Goal: Information Seeking & Learning: Find specific fact

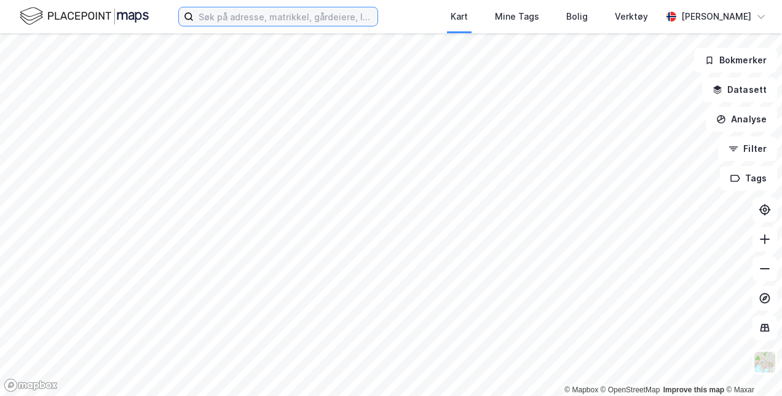
click at [264, 22] on input at bounding box center [286, 16] width 184 height 18
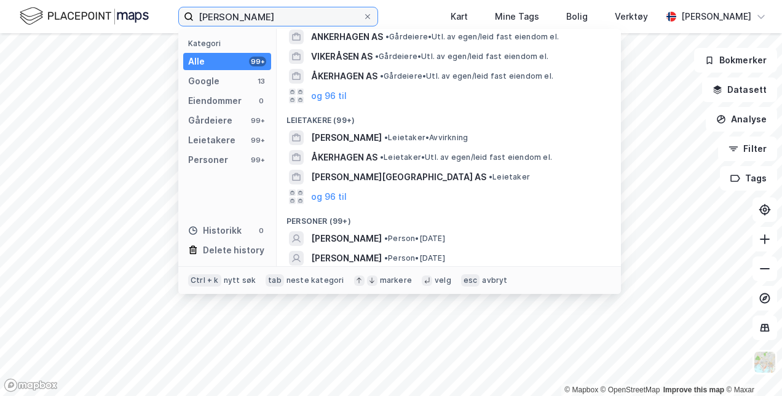
scroll to position [165, 0]
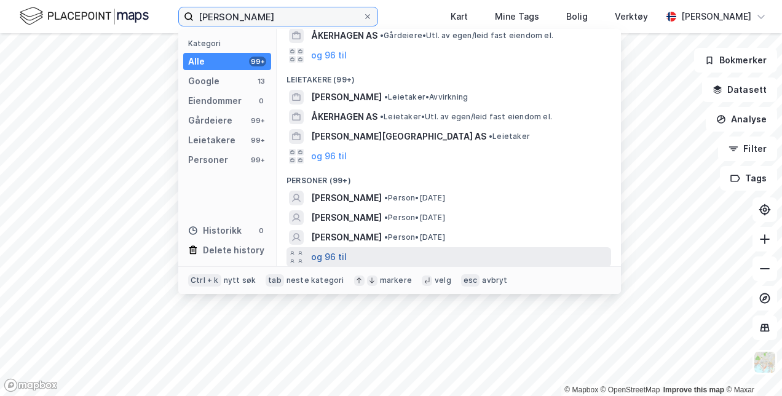
type input "[PERSON_NAME]"
click at [321, 258] on button "og 96 til" at bounding box center [329, 257] width 36 height 15
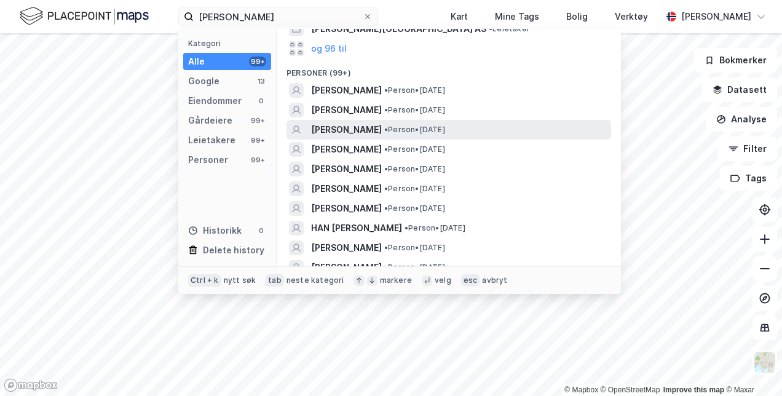
scroll to position [275, 0]
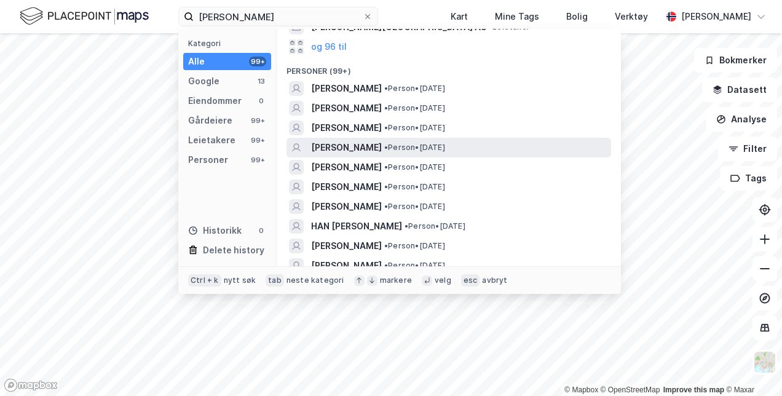
click at [382, 145] on span "[PERSON_NAME]" at bounding box center [346, 147] width 71 height 15
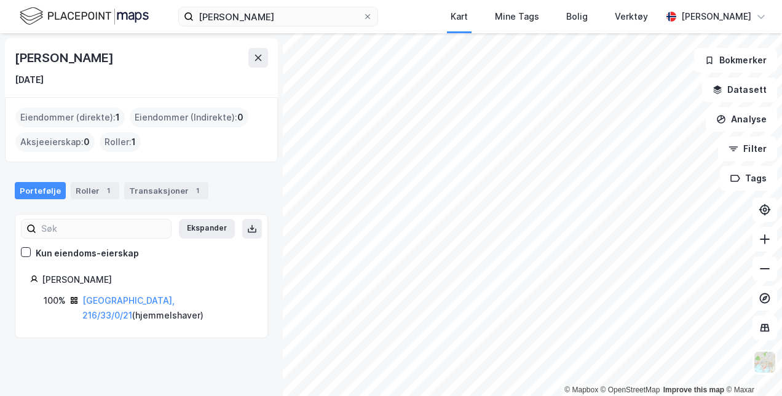
click at [142, 173] on div "Portefølje Roller 1 Transaksjoner 1" at bounding box center [141, 185] width 283 height 37
click at [144, 186] on div "Transaksjoner 1" at bounding box center [166, 190] width 84 height 17
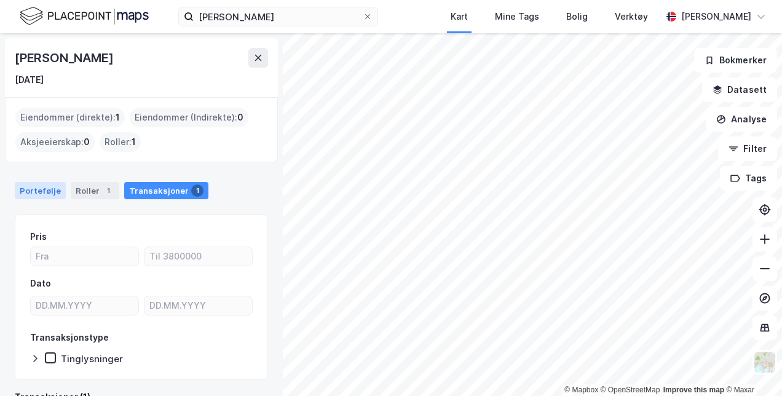
click at [47, 187] on div "Portefølje" at bounding box center [40, 190] width 51 height 17
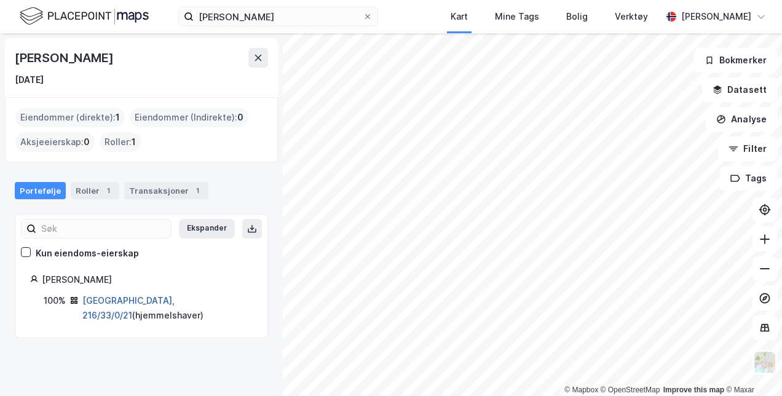
click at [116, 299] on link "[GEOGRAPHIC_DATA], 216/33/0/21" at bounding box center [128, 307] width 92 height 25
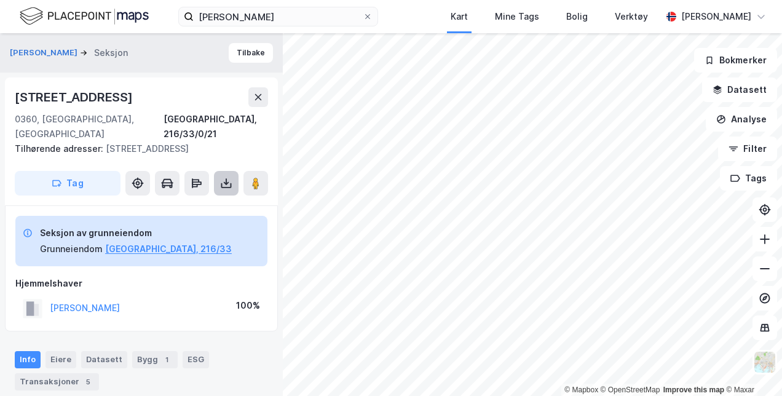
click at [232, 176] on button at bounding box center [226, 183] width 25 height 25
click at [251, 259] on div "Seksjon av grunneiendom Grunneiendom [GEOGRAPHIC_DATA], 216/33 Hjemmelshaver [P…" at bounding box center [141, 268] width 252 height 105
click at [204, 178] on button at bounding box center [196, 183] width 25 height 25
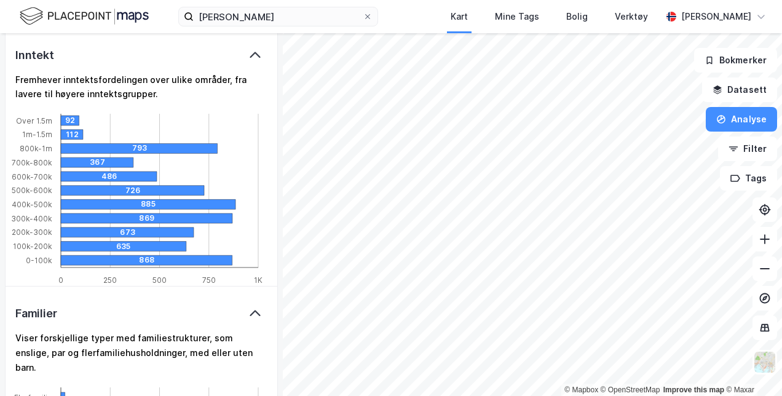
scroll to position [1284, 0]
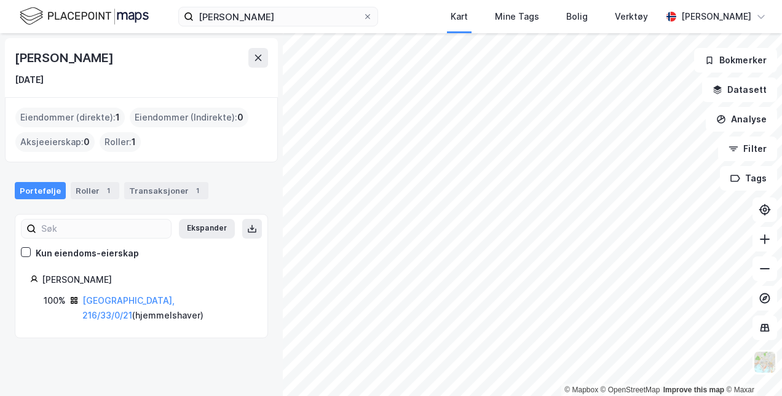
click at [258, 69] on div "[PERSON_NAME] [DATE]" at bounding box center [141, 67] width 253 height 39
click at [257, 66] on button at bounding box center [258, 58] width 20 height 20
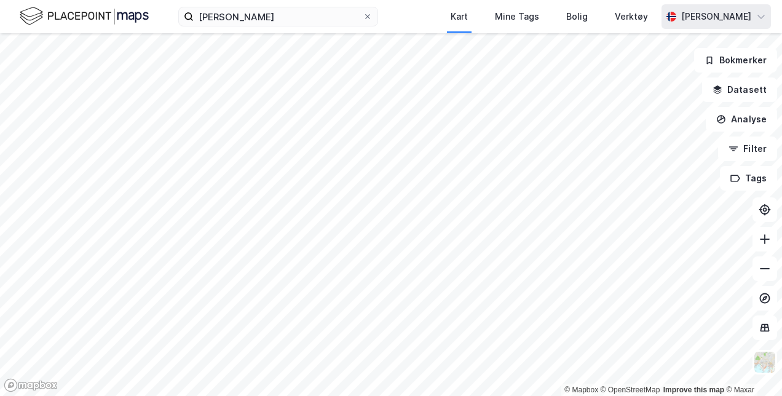
click at [682, 14] on div "[PERSON_NAME]" at bounding box center [716, 16] width 70 height 15
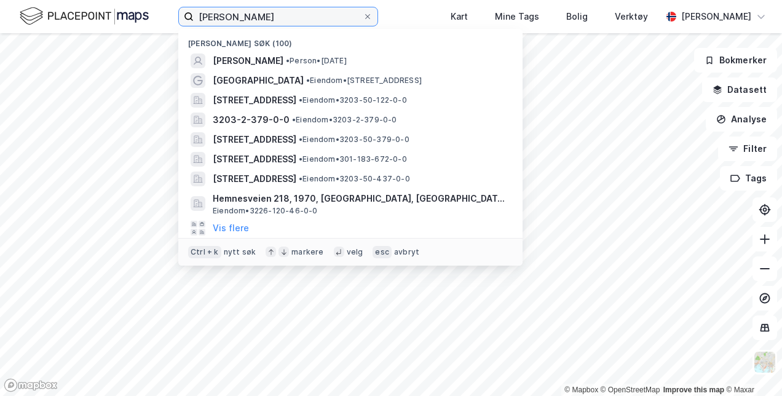
click at [334, 18] on input "[PERSON_NAME]" at bounding box center [278, 16] width 169 height 18
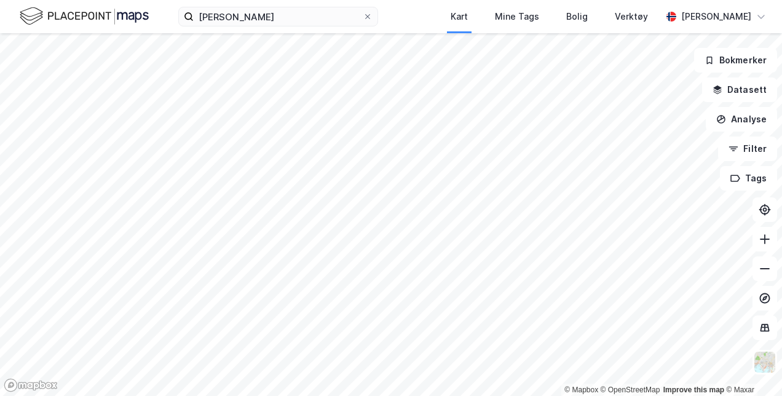
click at [418, 26] on div "[PERSON_NAME] Kart Mine Tags Bolig Verktøy [PERSON_NAME]" at bounding box center [391, 16] width 782 height 33
click at [337, 20] on input "[PERSON_NAME]" at bounding box center [278, 16] width 169 height 18
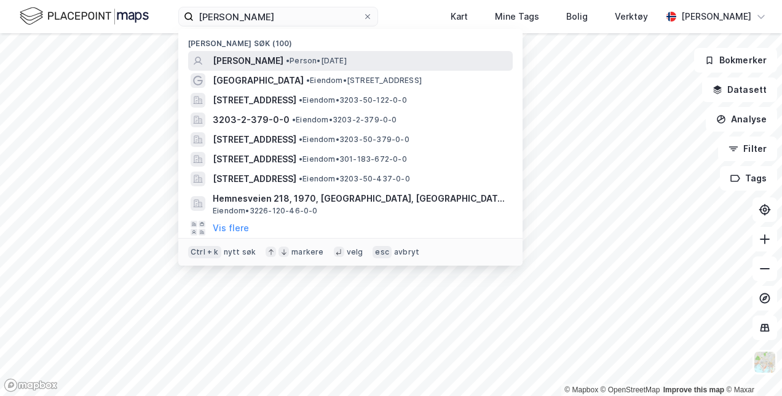
click at [283, 61] on span "[PERSON_NAME]" at bounding box center [248, 60] width 71 height 15
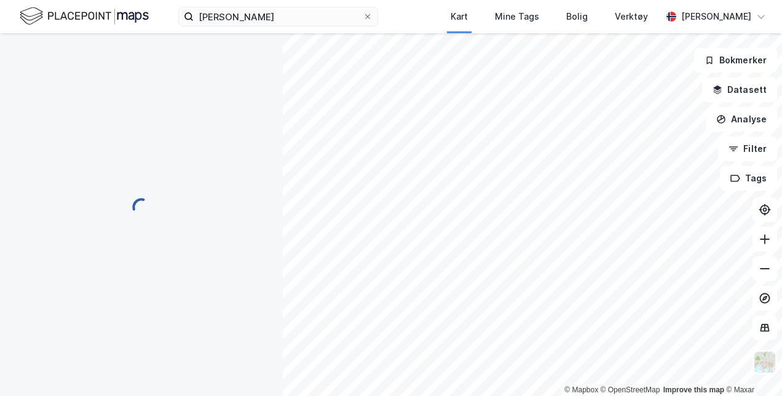
scroll to position [1, 0]
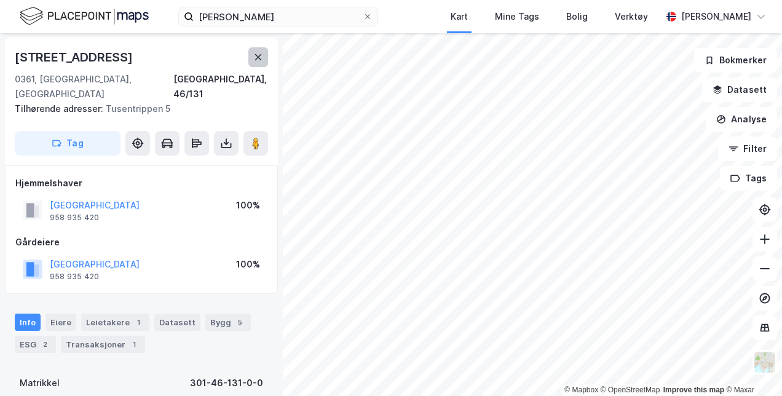
click at [256, 59] on icon at bounding box center [258, 57] width 7 height 6
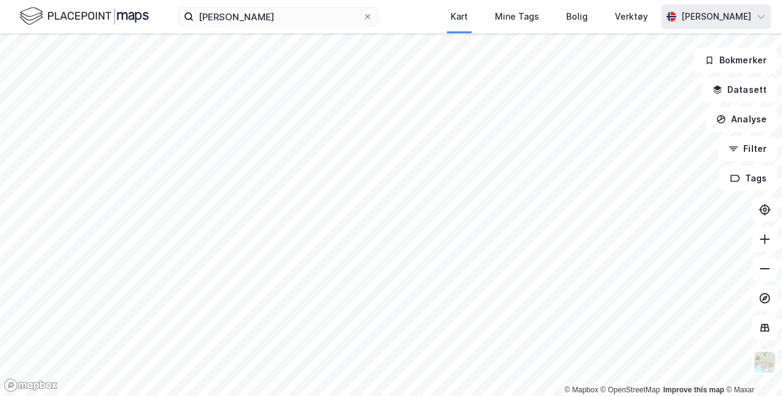
click at [675, 7] on div "[PERSON_NAME]" at bounding box center [715, 16] width 109 height 25
click at [404, 20] on div "[PERSON_NAME] Kart Mine Tags Bolig Verktøy [PERSON_NAME]" at bounding box center [391, 16] width 782 height 33
click at [363, 15] on span at bounding box center [368, 17] width 10 height 10
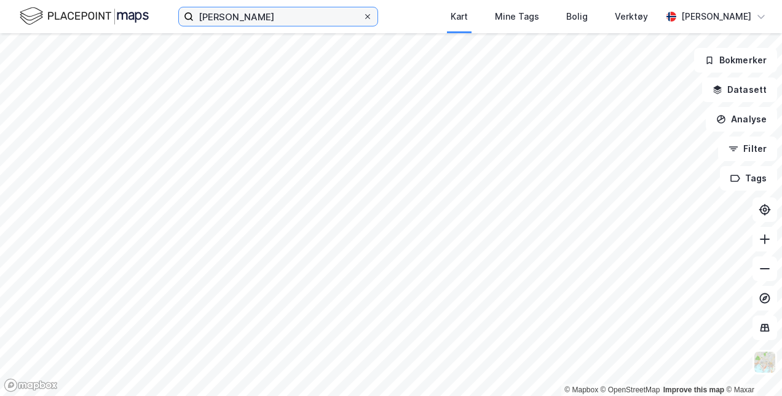
click at [363, 15] on input "[PERSON_NAME]" at bounding box center [278, 16] width 169 height 18
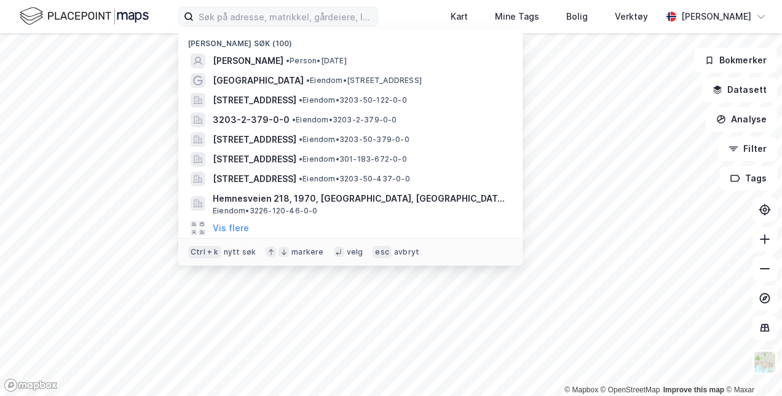
click at [145, 14] on img at bounding box center [84, 17] width 129 height 22
